Goal: Find specific page/section: Find specific page/section

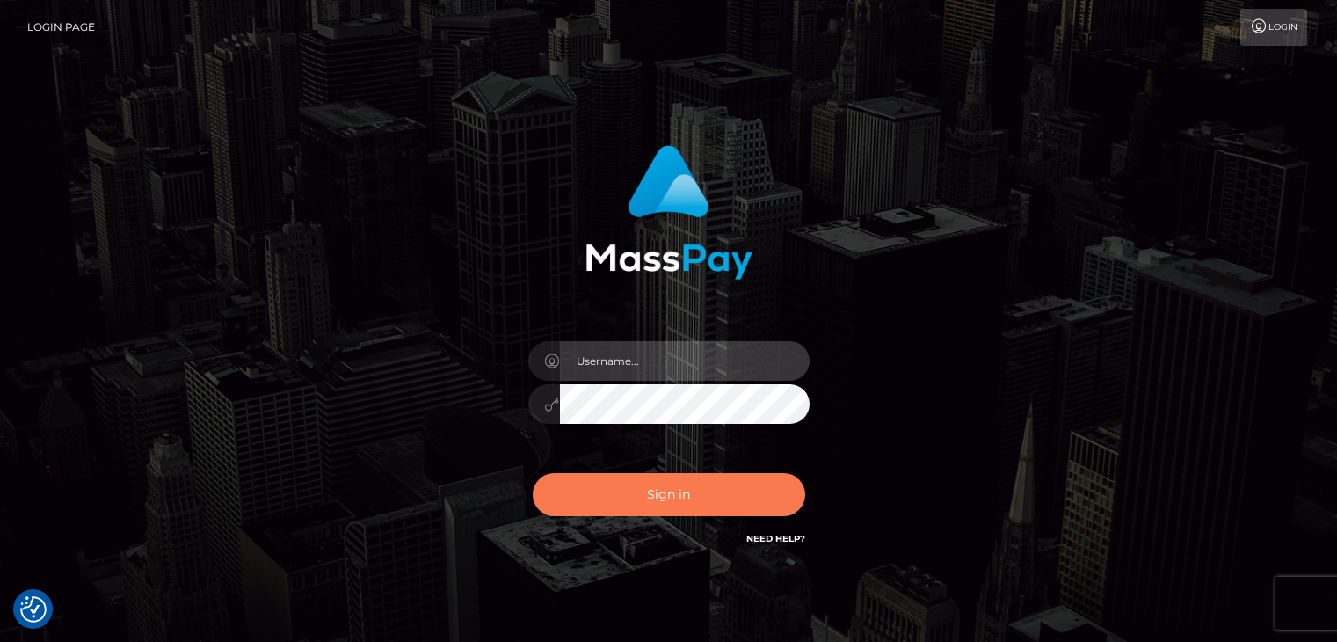
type input "rokhaya.sika"
click at [639, 511] on button "Sign in" at bounding box center [669, 494] width 273 height 43
type input "rokhaya.sika"
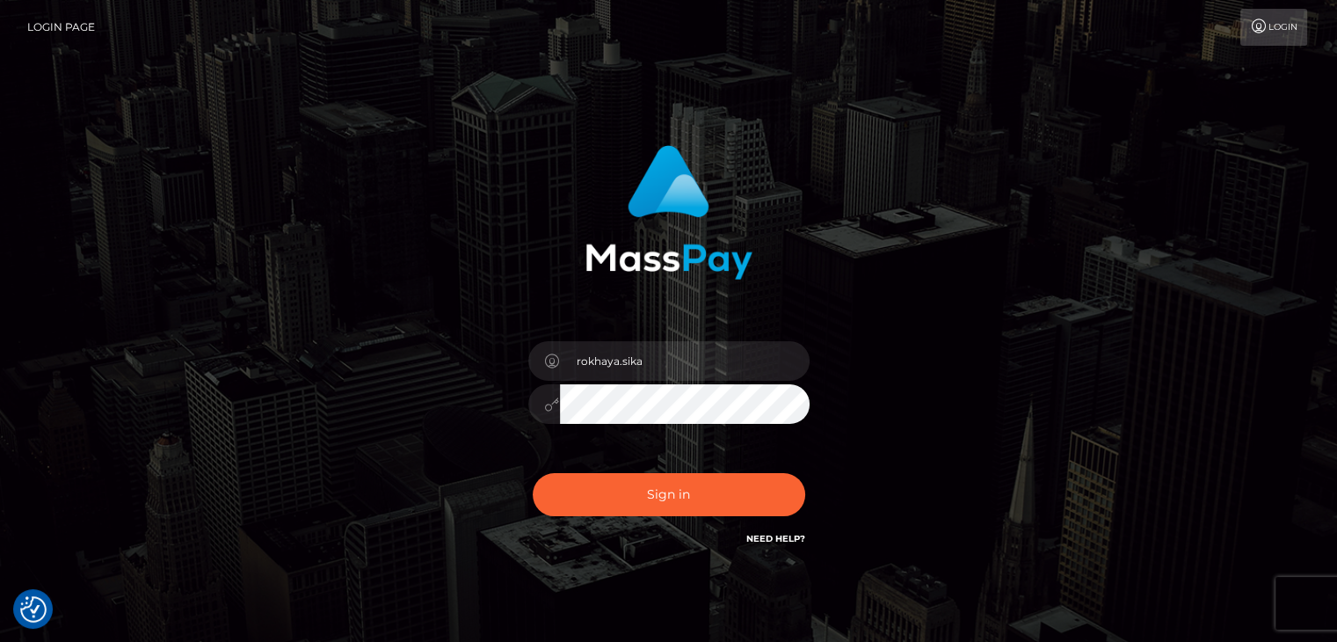
click at [647, 522] on div "Sign in Need Help?" at bounding box center [669, 502] width 308 height 78
click at [651, 498] on button "Sign in" at bounding box center [669, 494] width 273 height 43
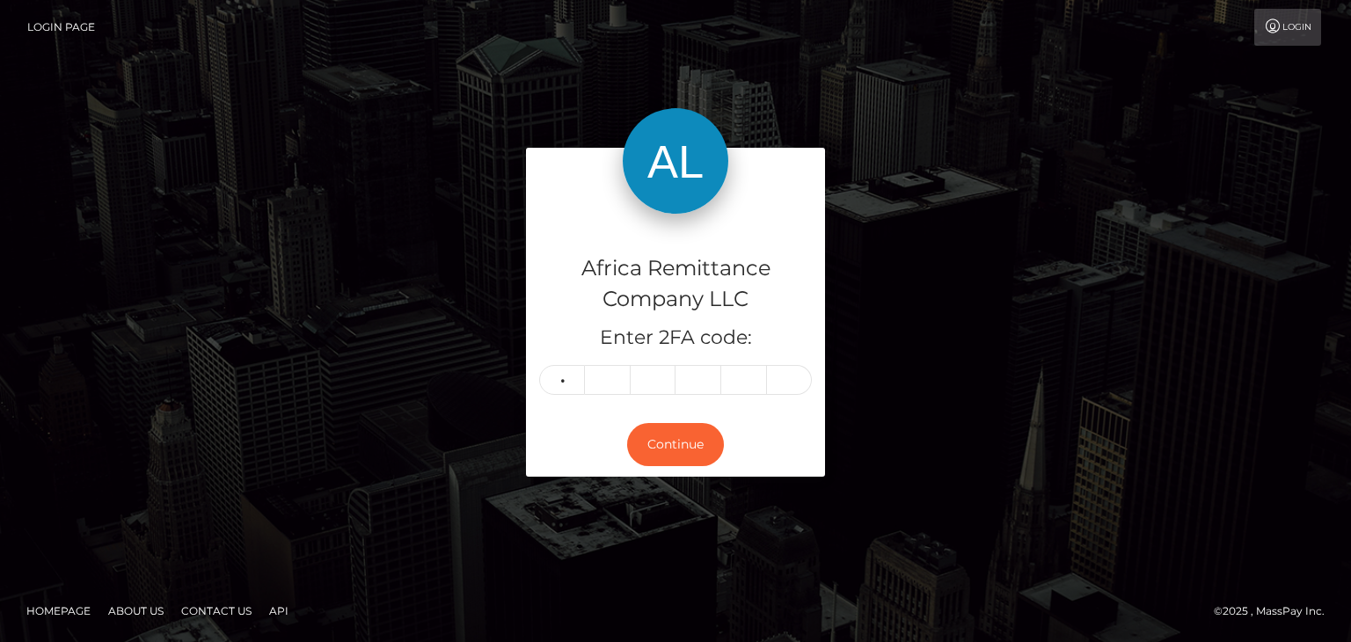
type input "1"
type input "7"
type input "9"
type input "6"
type input "5"
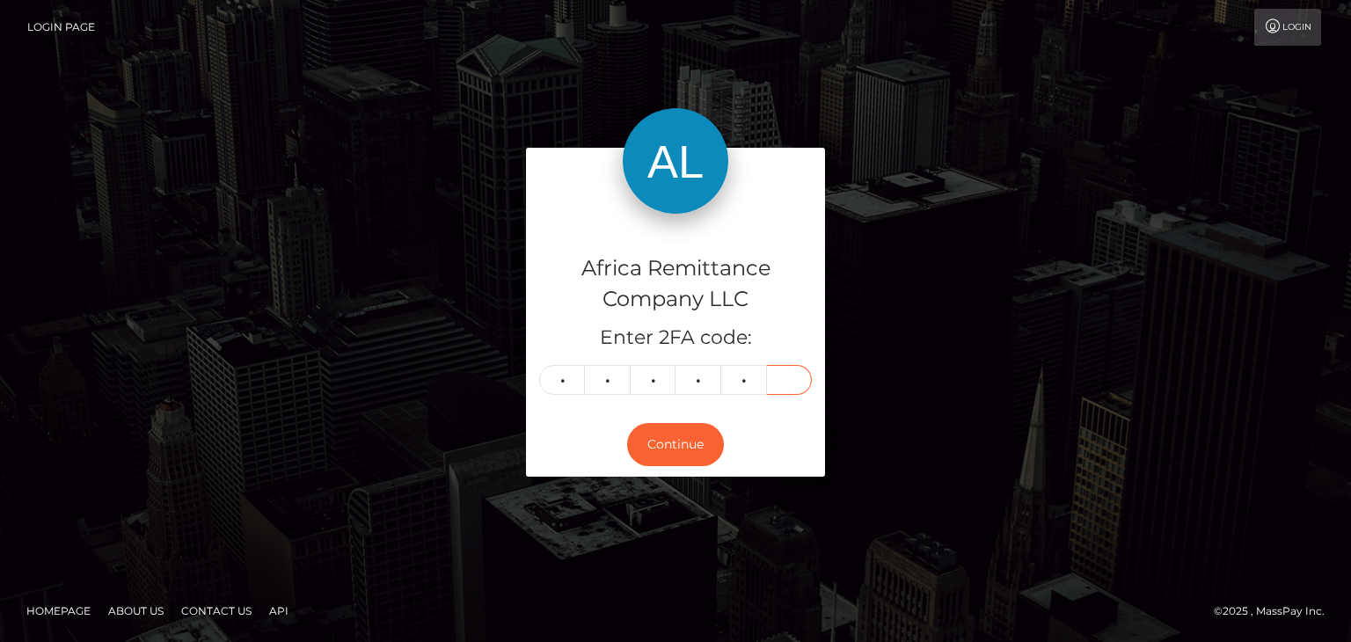
type input "3"
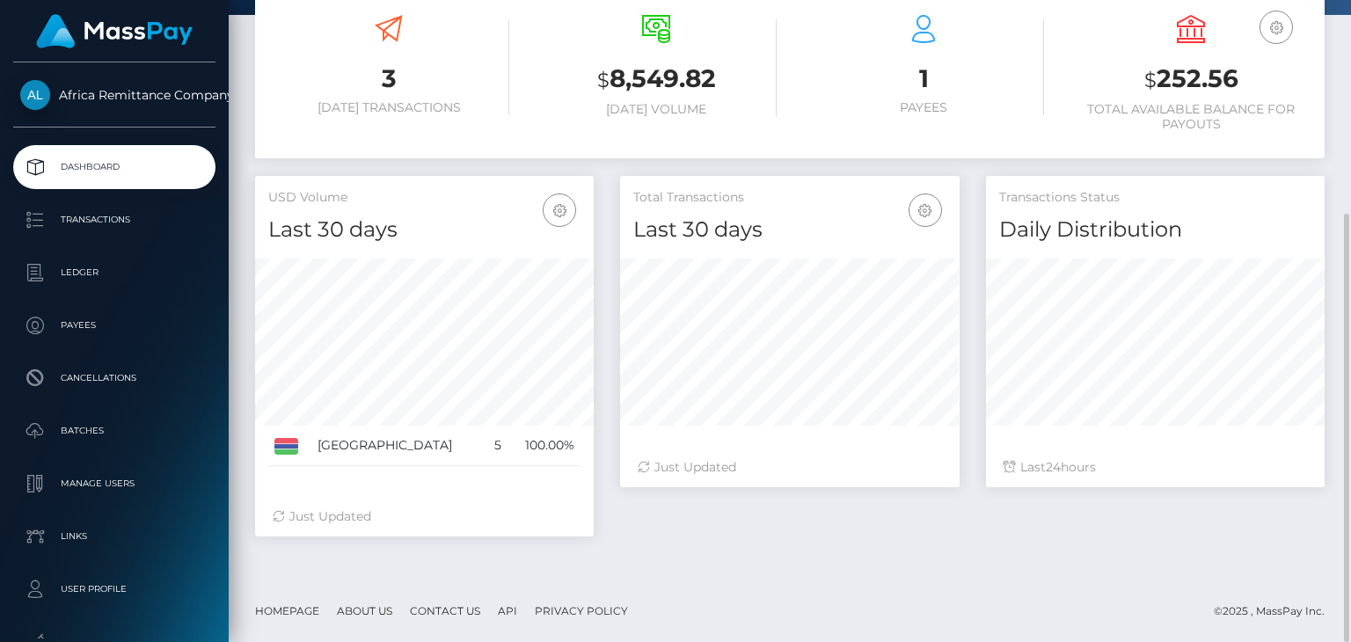
scroll to position [143, 0]
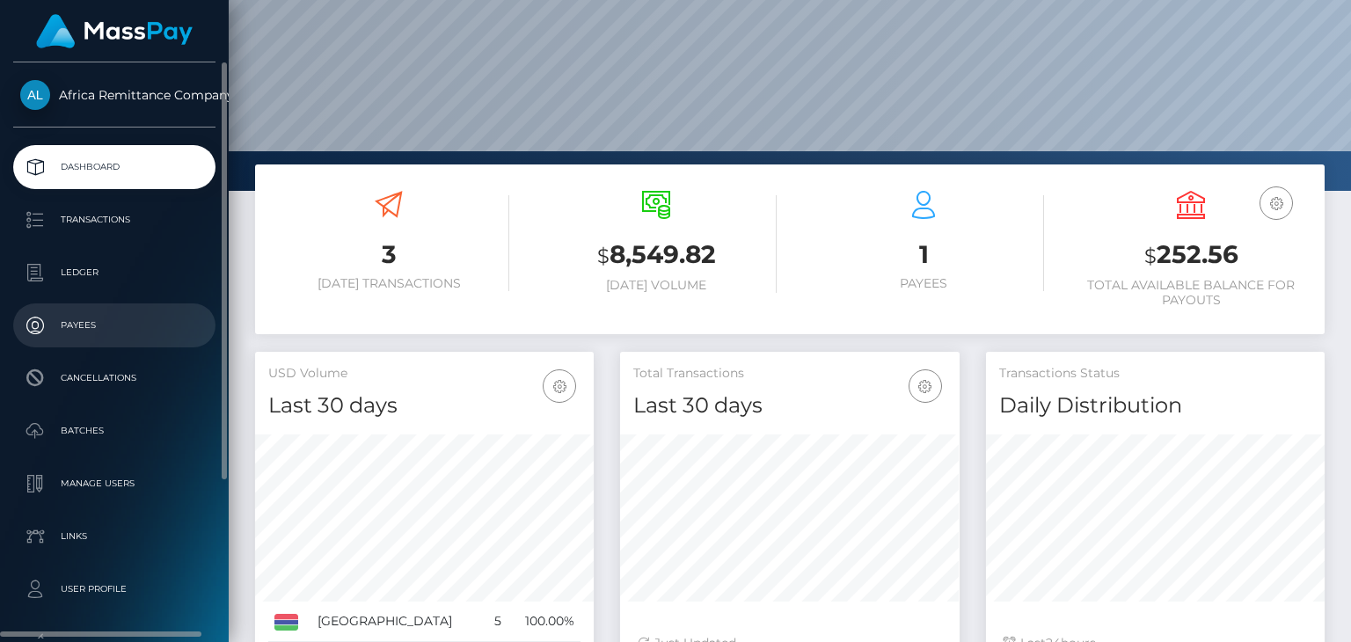
click at [71, 317] on p "Payees" at bounding box center [114, 325] width 188 height 26
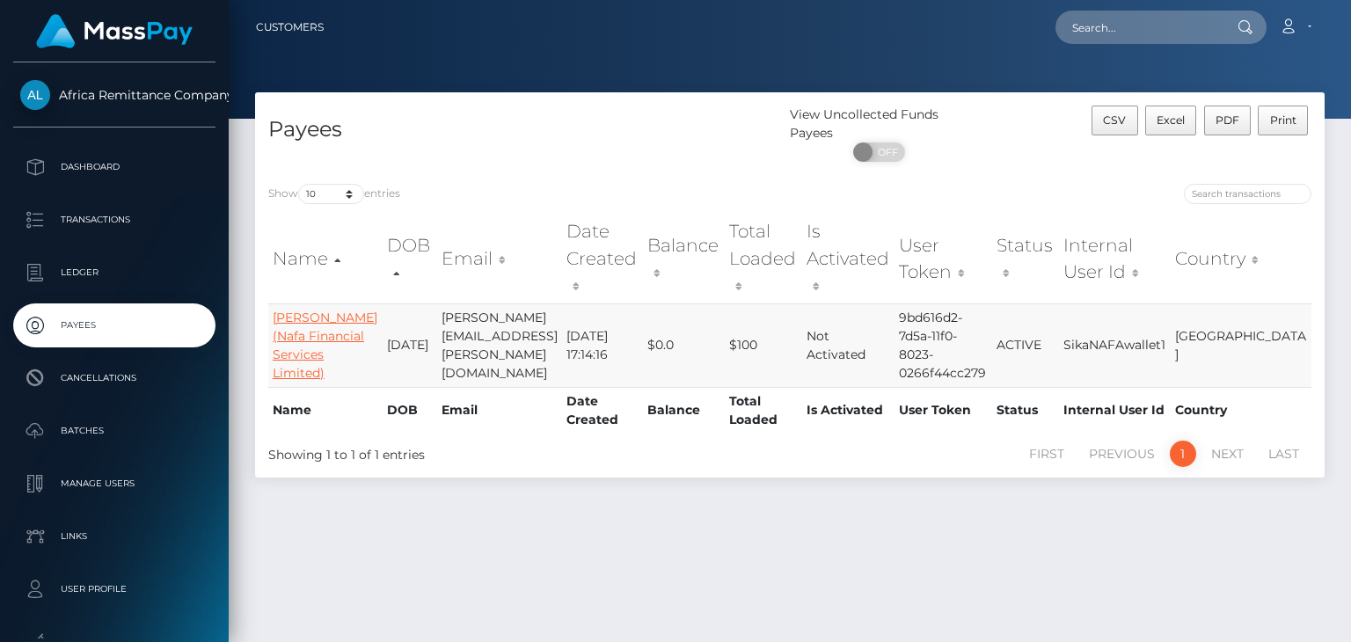
click at [317, 310] on link "Halimatou Jallow (Nafa Financial Services Limited)" at bounding box center [325, 345] width 105 height 71
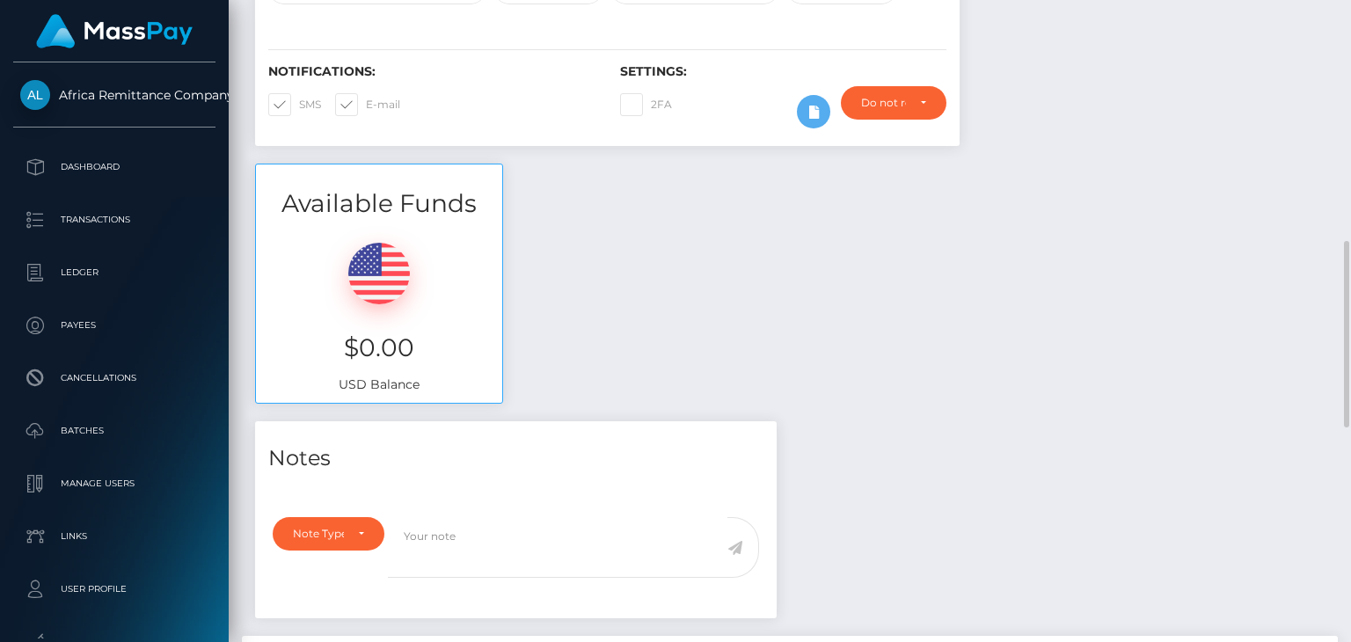
scroll to position [967, 0]
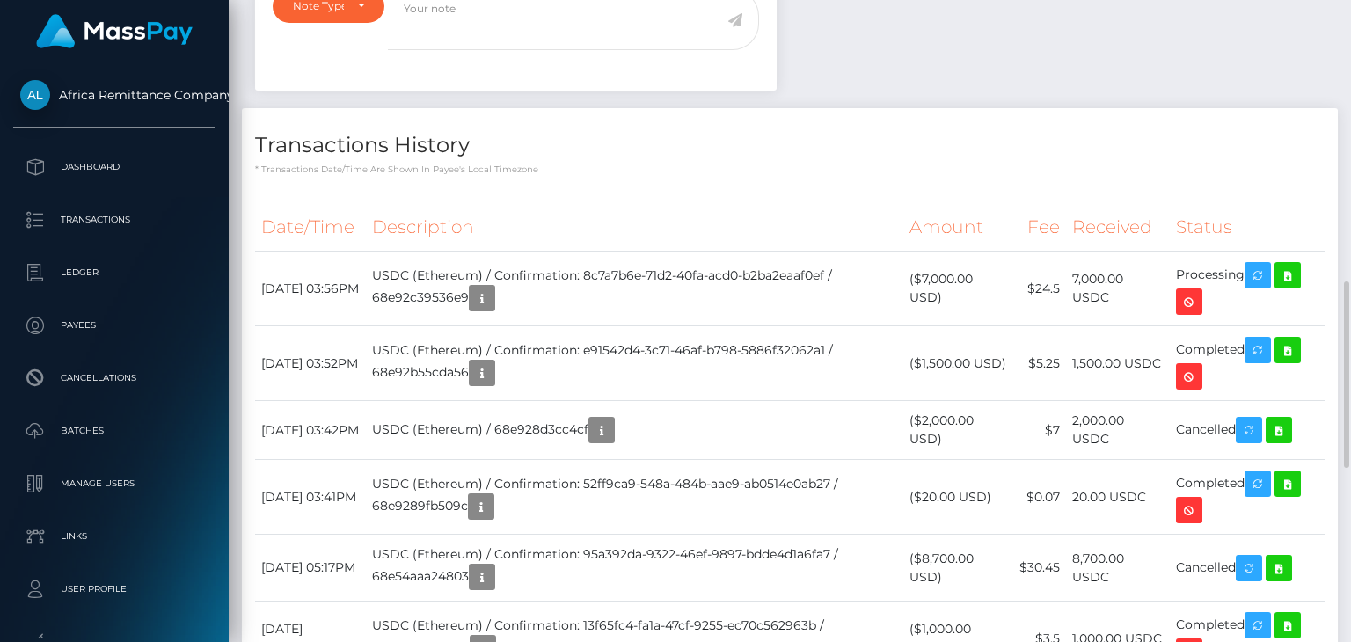
click at [856, 30] on div "Notes Note Type Compliance Clear Compliance General Note Type" at bounding box center [790, 526] width 1096 height 1264
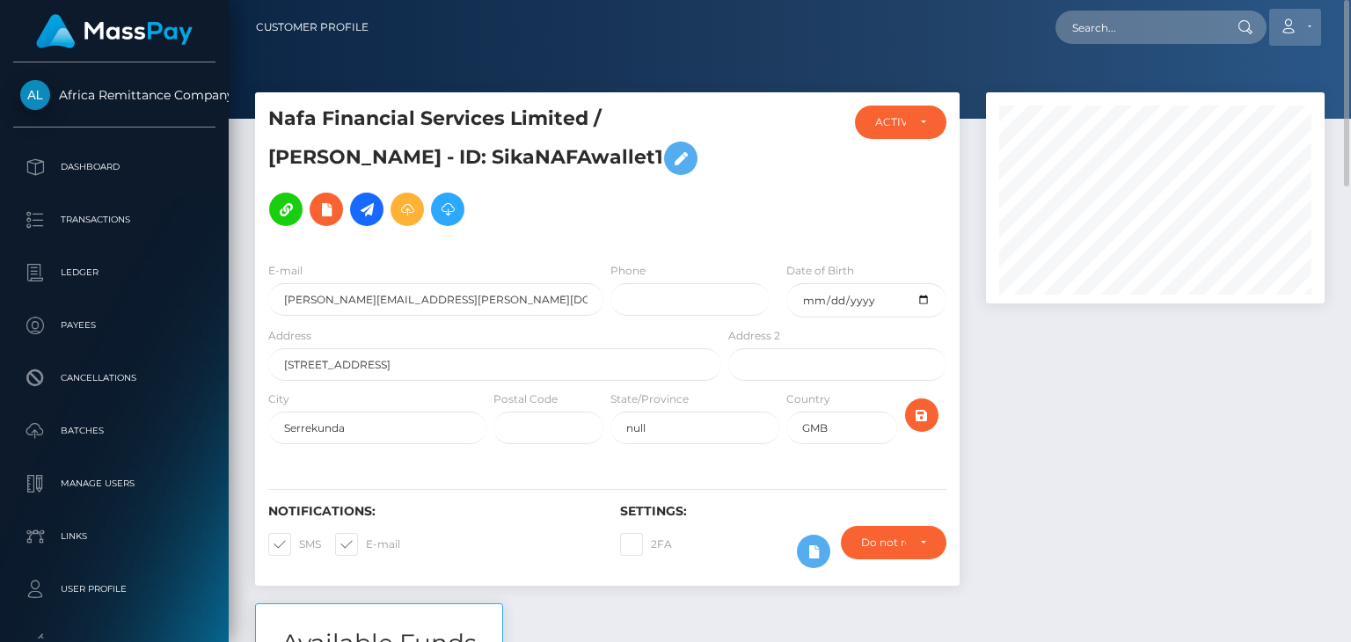
click at [1291, 19] on icon at bounding box center [1288, 26] width 18 height 14
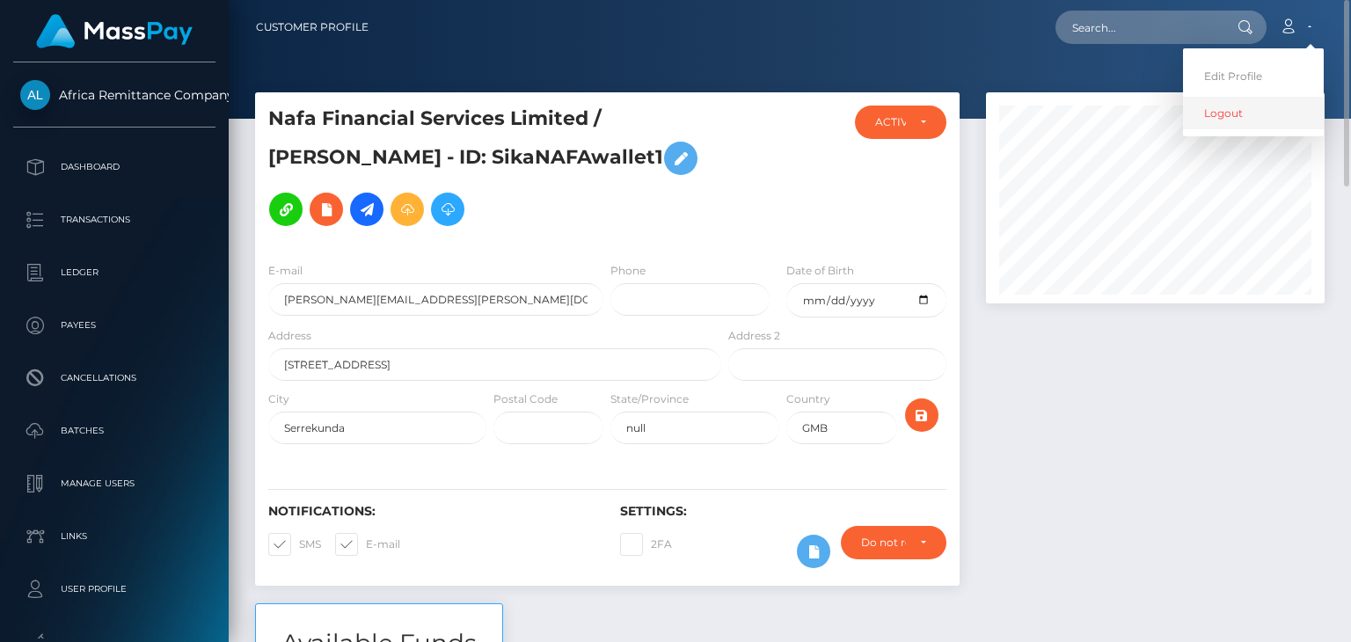
click at [1212, 108] on link "Logout" at bounding box center [1253, 113] width 141 height 33
